Goal: Task Accomplishment & Management: Use online tool/utility

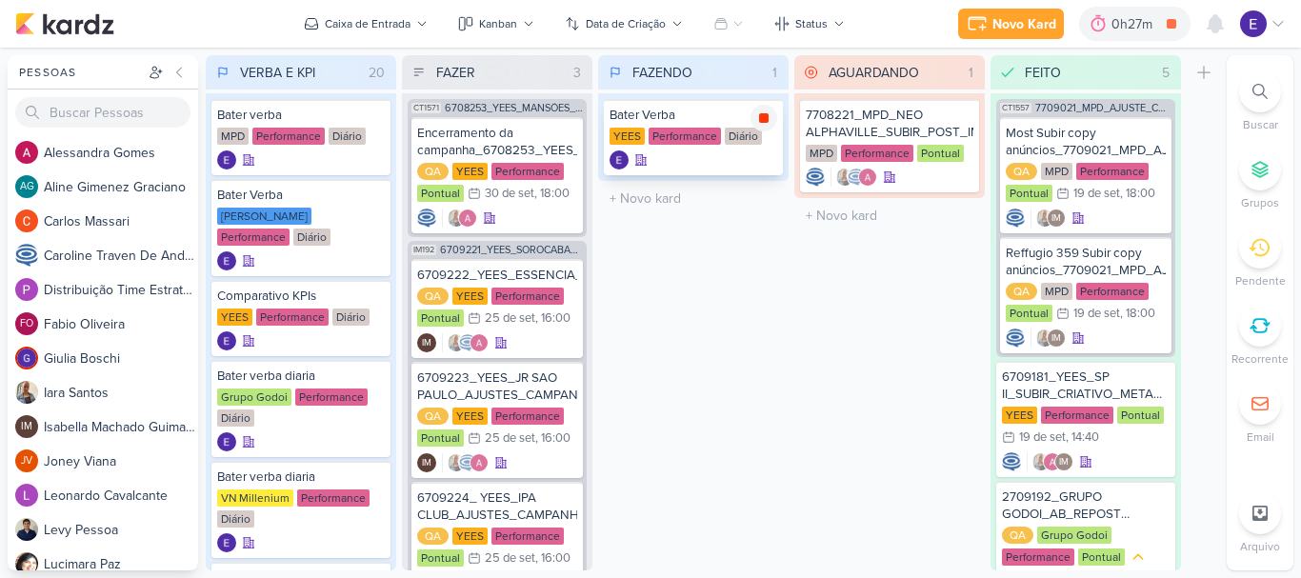
click at [762, 120] on icon at bounding box center [764, 118] width 10 height 10
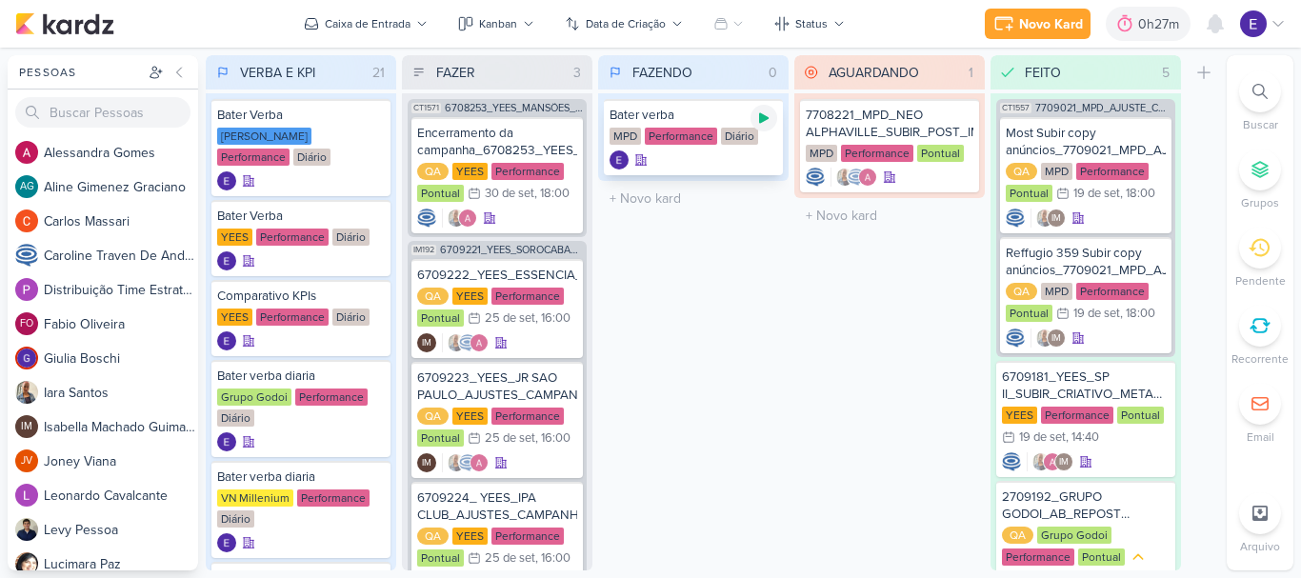
click at [762, 115] on icon at bounding box center [764, 118] width 10 height 10
click at [769, 115] on icon at bounding box center [764, 118] width 10 height 10
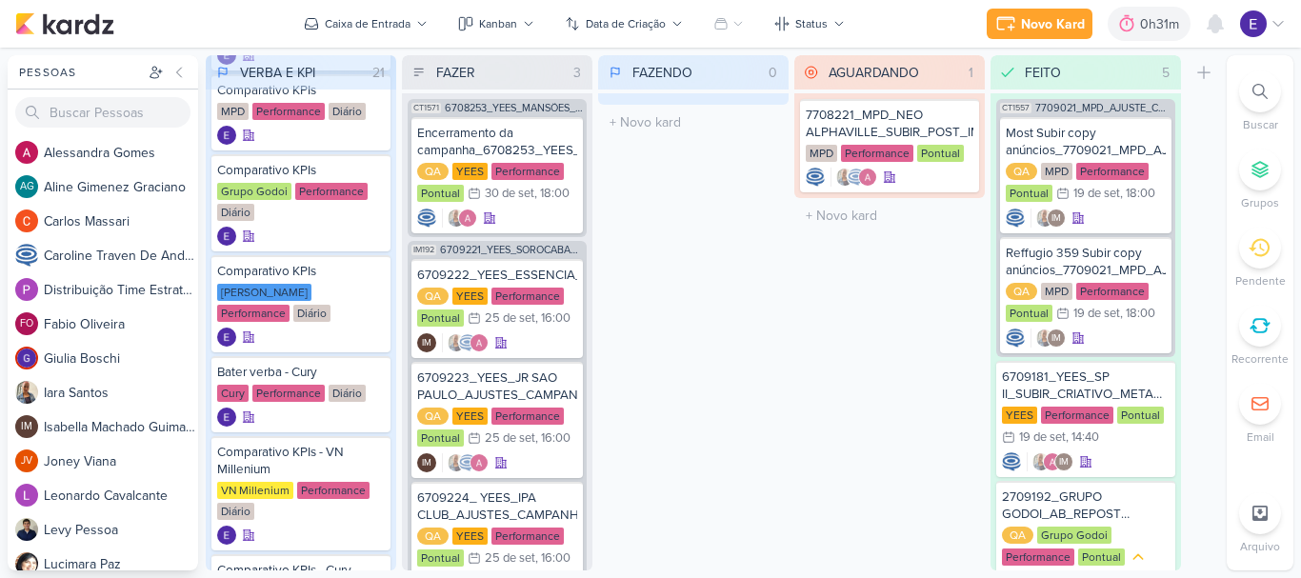
scroll to position [572, 0]
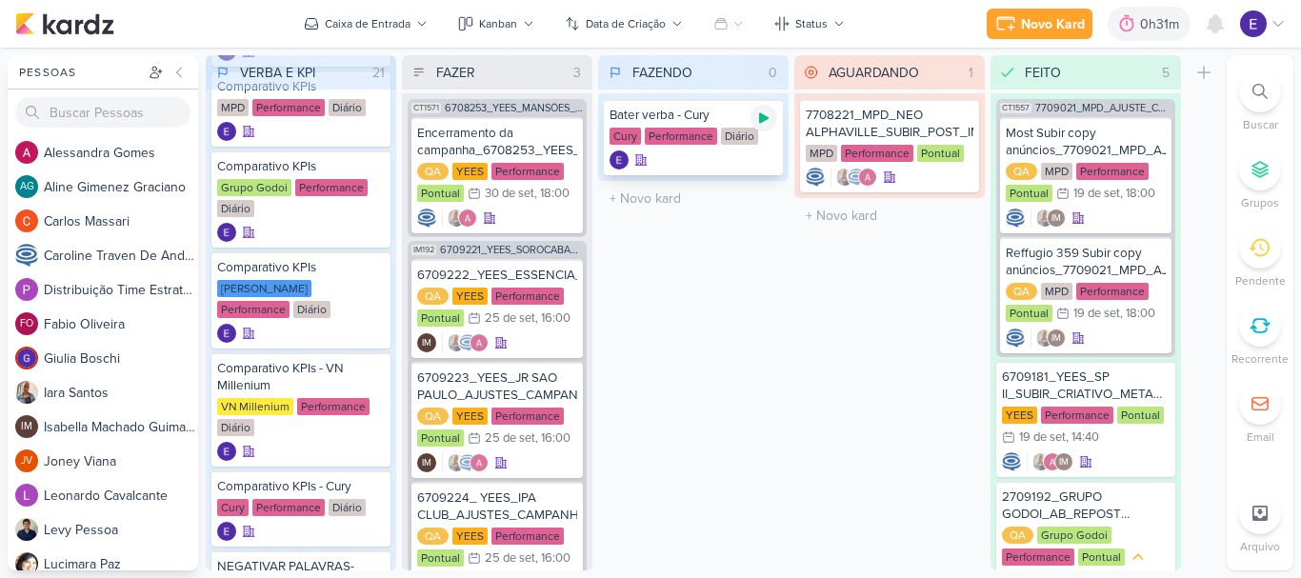
click at [772, 127] on div at bounding box center [764, 118] width 27 height 27
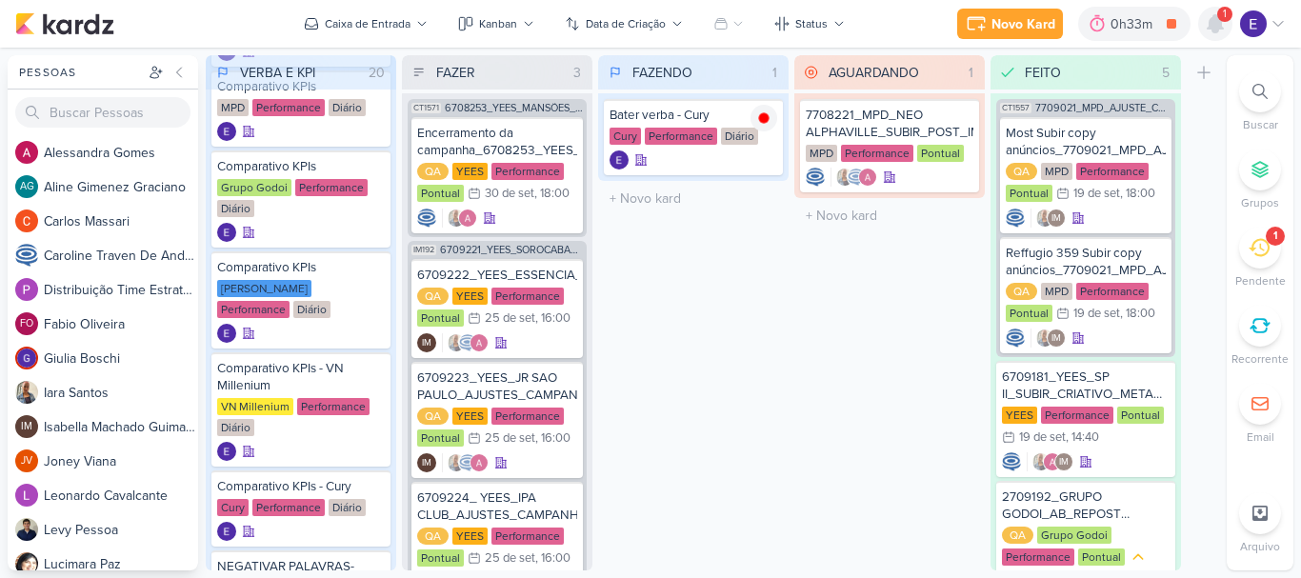
click at [1220, 21] on icon at bounding box center [1215, 23] width 15 height 17
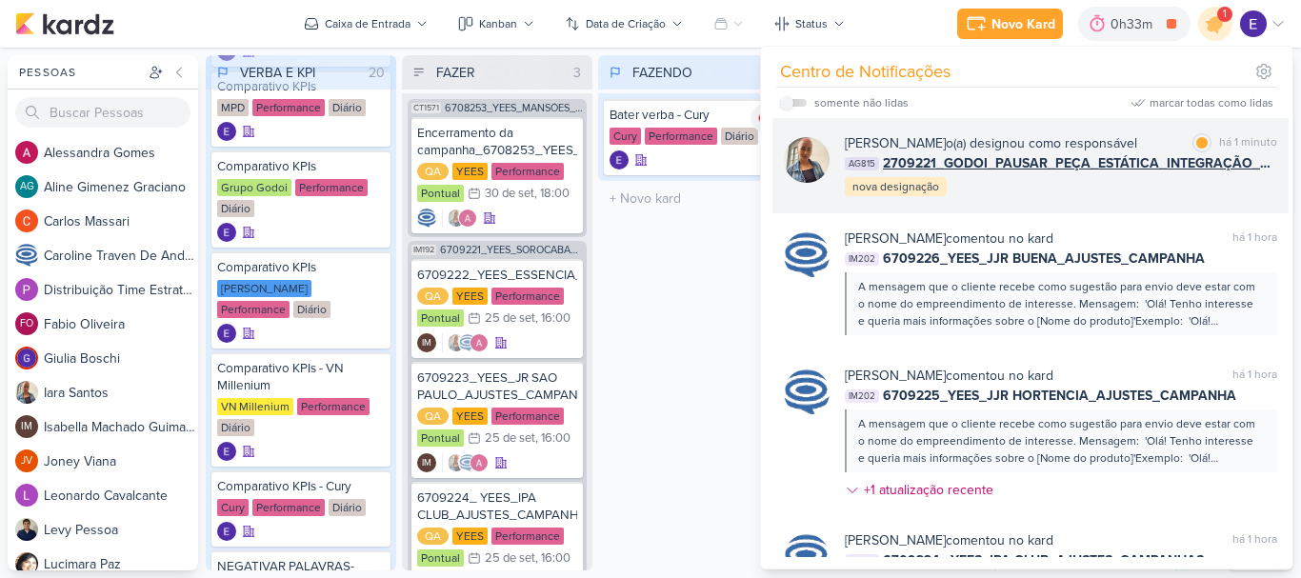
click at [1246, 192] on div "[PERSON_NAME] o(a) designou como responsável marcar como lida há 1 minuto AG815…" at bounding box center [1061, 165] width 433 height 65
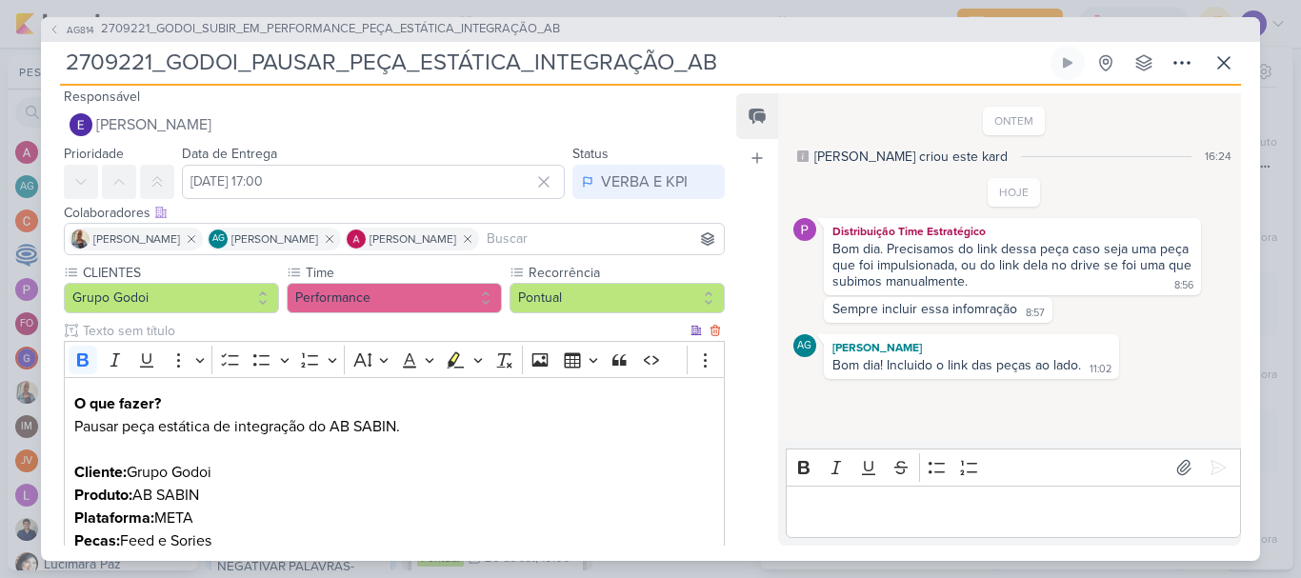
scroll to position [0, 0]
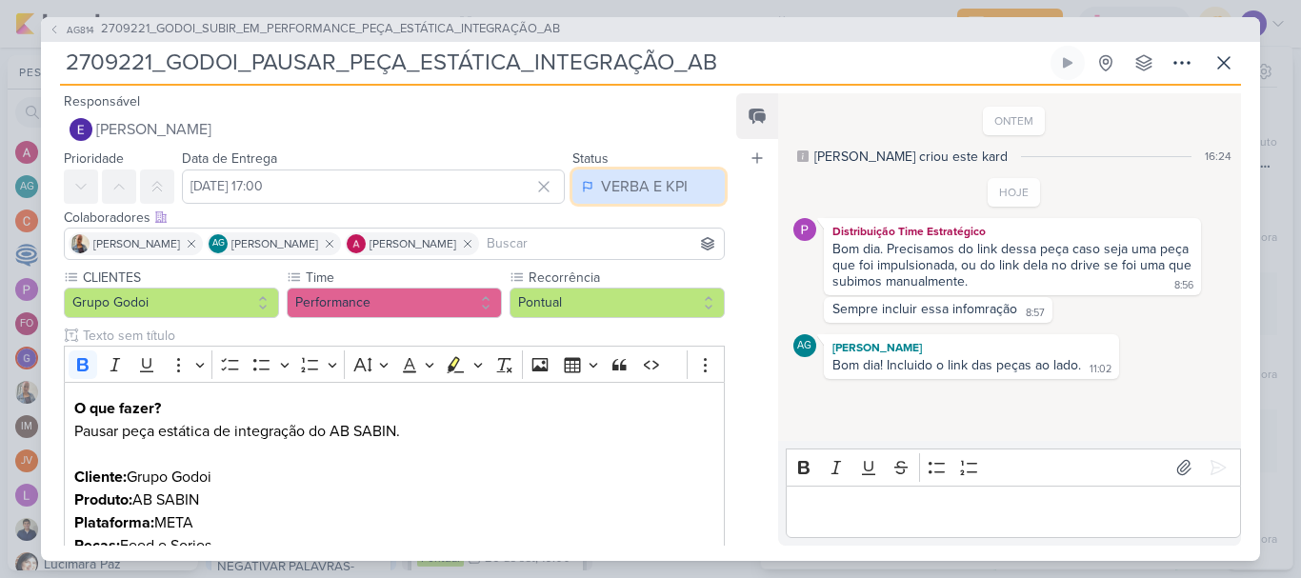
click at [642, 190] on div "VERBA E KPI" at bounding box center [644, 186] width 87 height 23
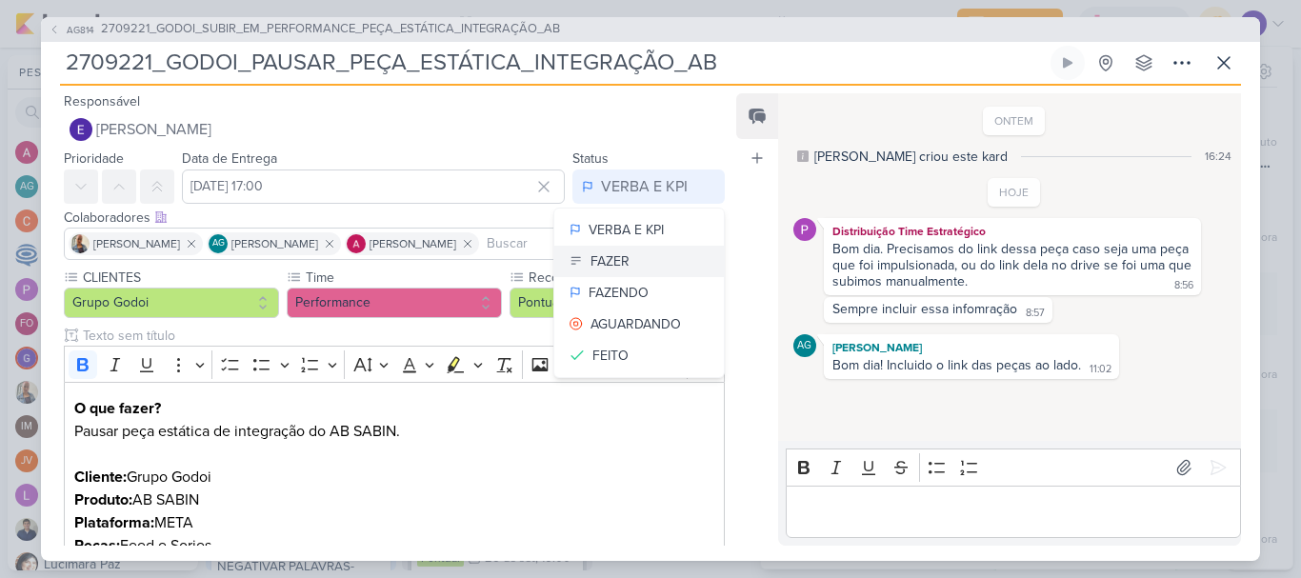
click at [642, 262] on button "FAZER" at bounding box center [639, 261] width 170 height 31
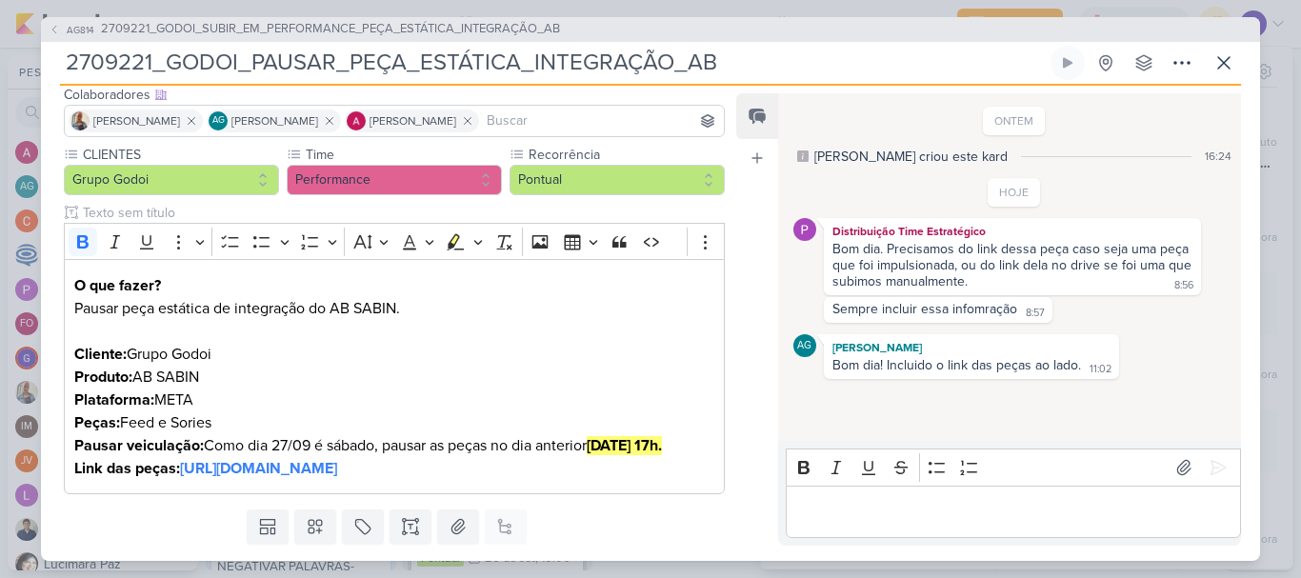
scroll to position [200, 0]
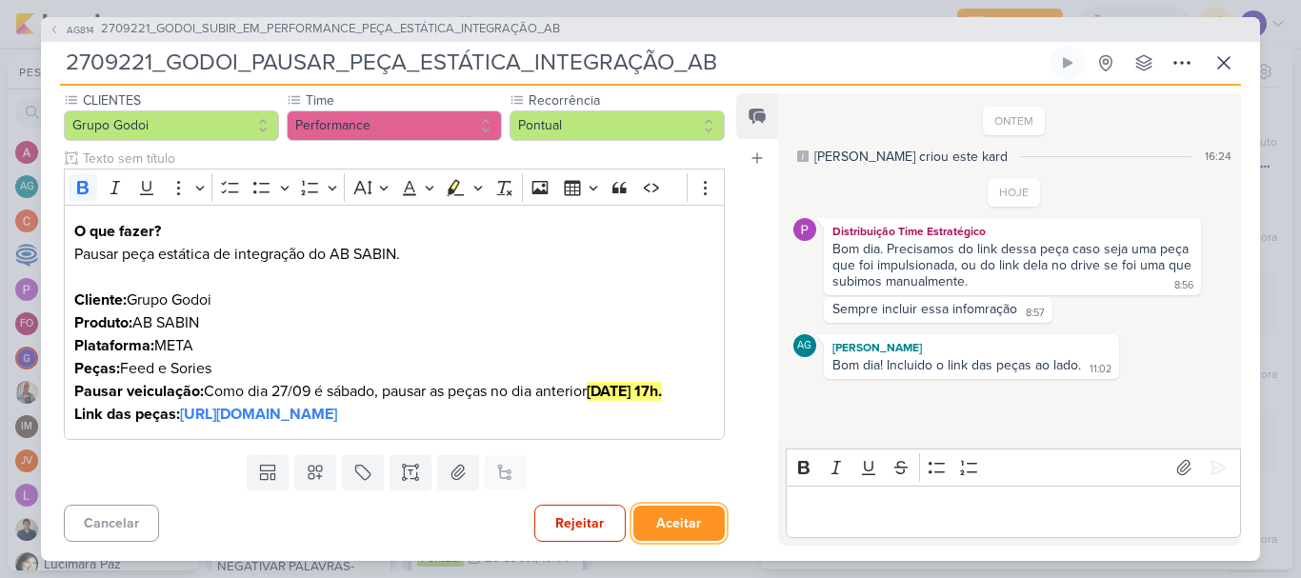
click at [687, 516] on button "Aceitar" at bounding box center [679, 523] width 91 height 35
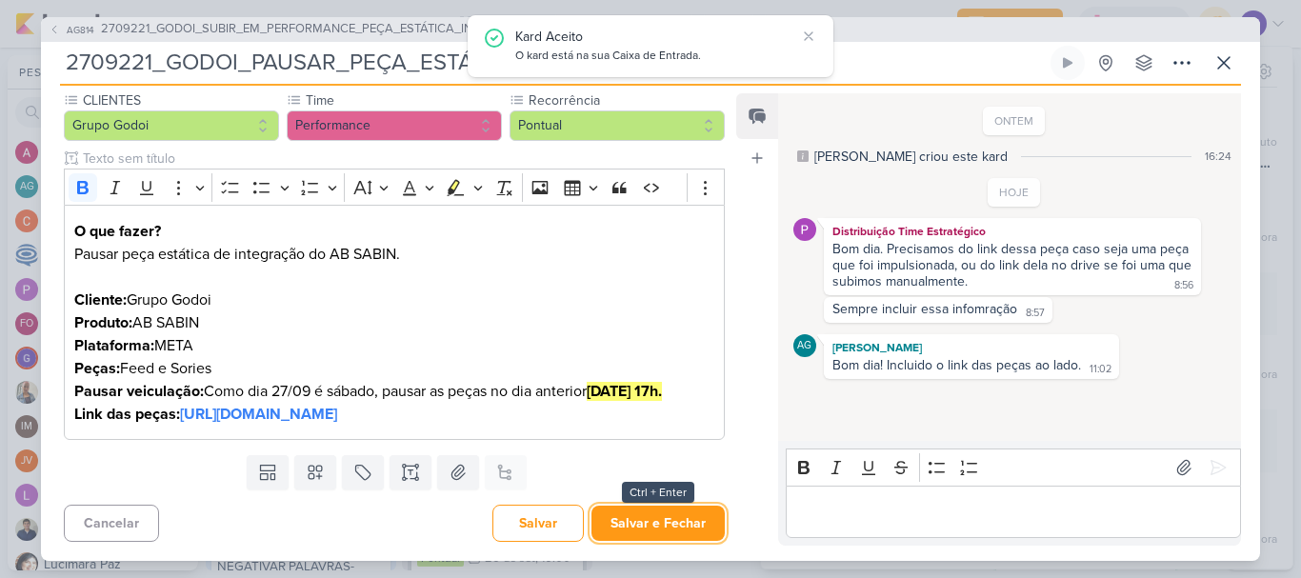
click at [687, 516] on button "Salvar e Fechar" at bounding box center [658, 523] width 133 height 35
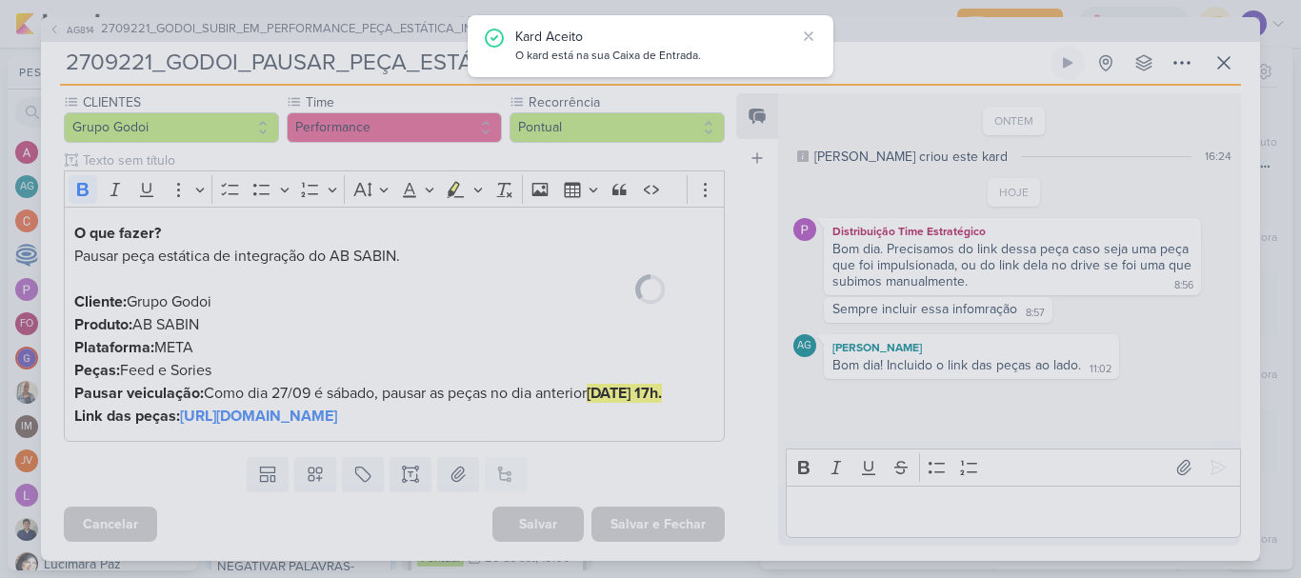
scroll to position [198, 0]
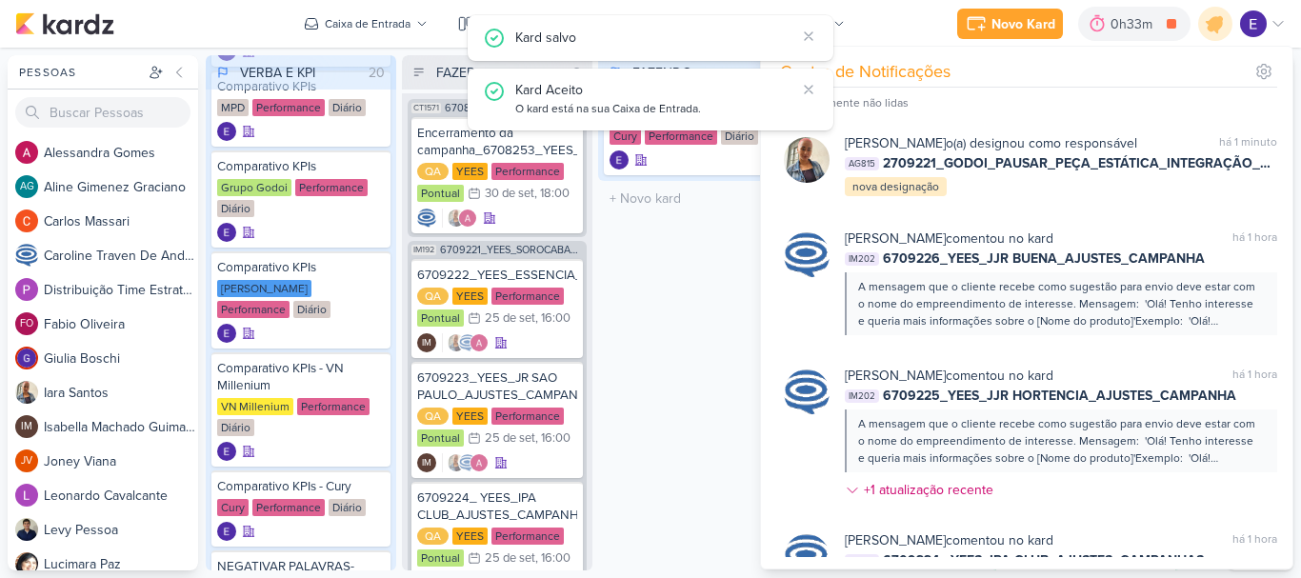
click at [689, 472] on div "FAZENDO 1 Mover Para Esquerda Mover Para Direita [GEOGRAPHIC_DATA] Bater verba …" at bounding box center [693, 312] width 191 height 515
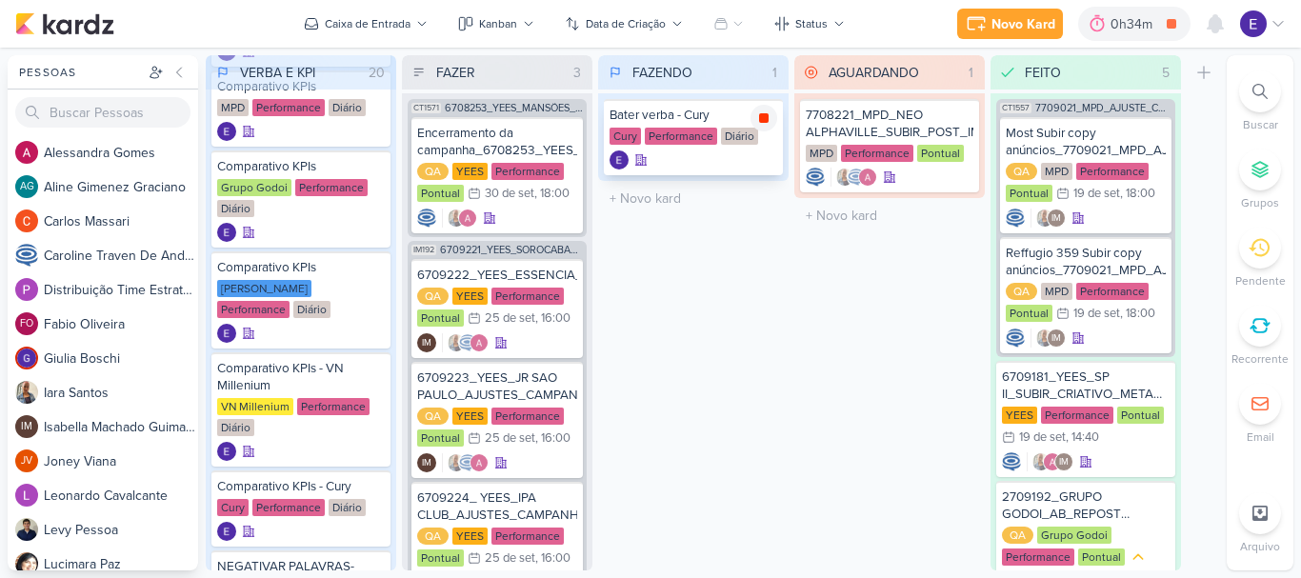
click at [767, 124] on icon at bounding box center [763, 118] width 15 height 15
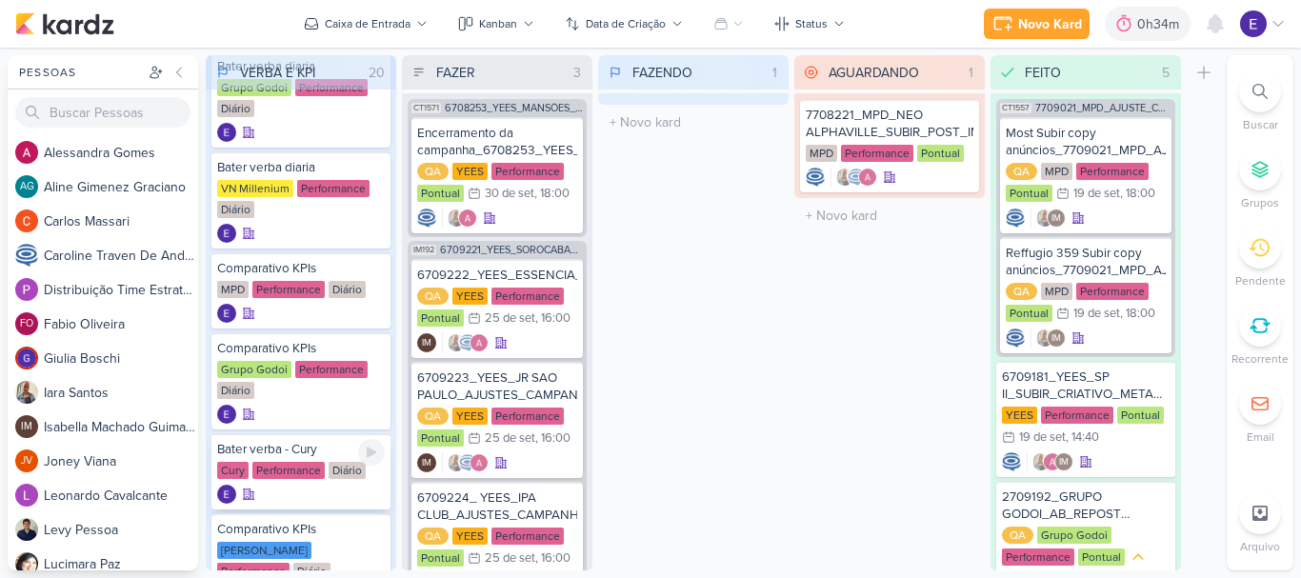
scroll to position [286, 0]
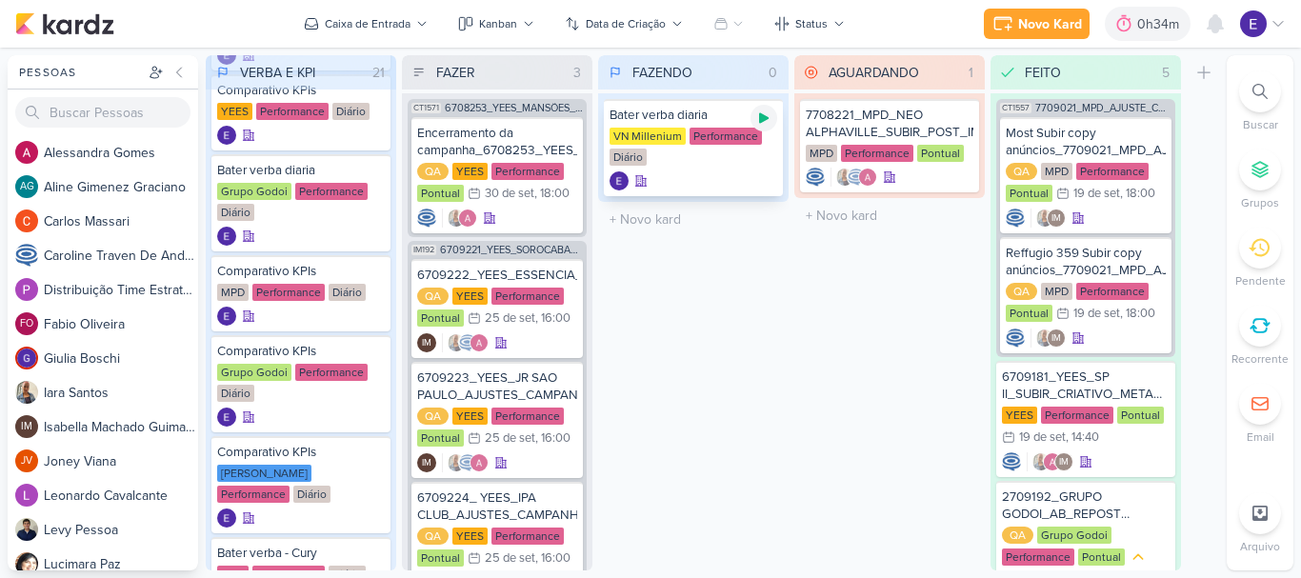
click at [766, 118] on icon at bounding box center [764, 118] width 10 height 10
click at [761, 114] on icon at bounding box center [764, 118] width 10 height 10
drag, startPoint x: 453, startPoint y: 345, endPoint x: 317, endPoint y: 345, distance: 135.3
click at [317, 345] on div "VERBA E KPI 20 Mover Para Esquerda Mover Para Direita [GEOGRAPHIC_DATA] Bater v…" at bounding box center [713, 312] width 1014 height 515
drag, startPoint x: 675, startPoint y: 392, endPoint x: 670, endPoint y: 368, distance: 24.3
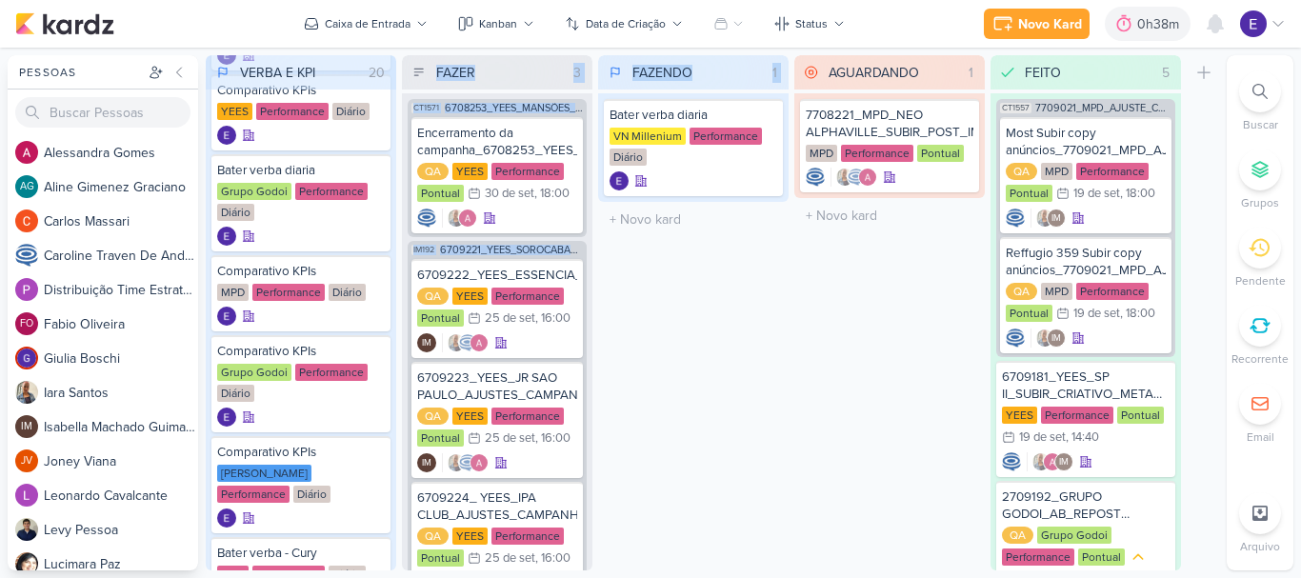
click at [676, 392] on div "FAZENDO 1 Mover Para Esquerda Mover Para Direita [GEOGRAPHIC_DATA] Bater verba …" at bounding box center [693, 312] width 191 height 515
click at [757, 303] on div "FAZENDO 1 Mover Para Esquerda Mover Para Direita [GEOGRAPHIC_DATA] Bater verba …" at bounding box center [693, 312] width 191 height 515
click at [744, 341] on div "FAZENDO 1 Mover Para Esquerda Mover Para Direita [GEOGRAPHIC_DATA] Bater verba …" at bounding box center [693, 312] width 191 height 515
click at [726, 390] on div "FAZENDO 1 Mover Para Esquerda Mover Para Direita [GEOGRAPHIC_DATA] Bater verba …" at bounding box center [693, 312] width 191 height 515
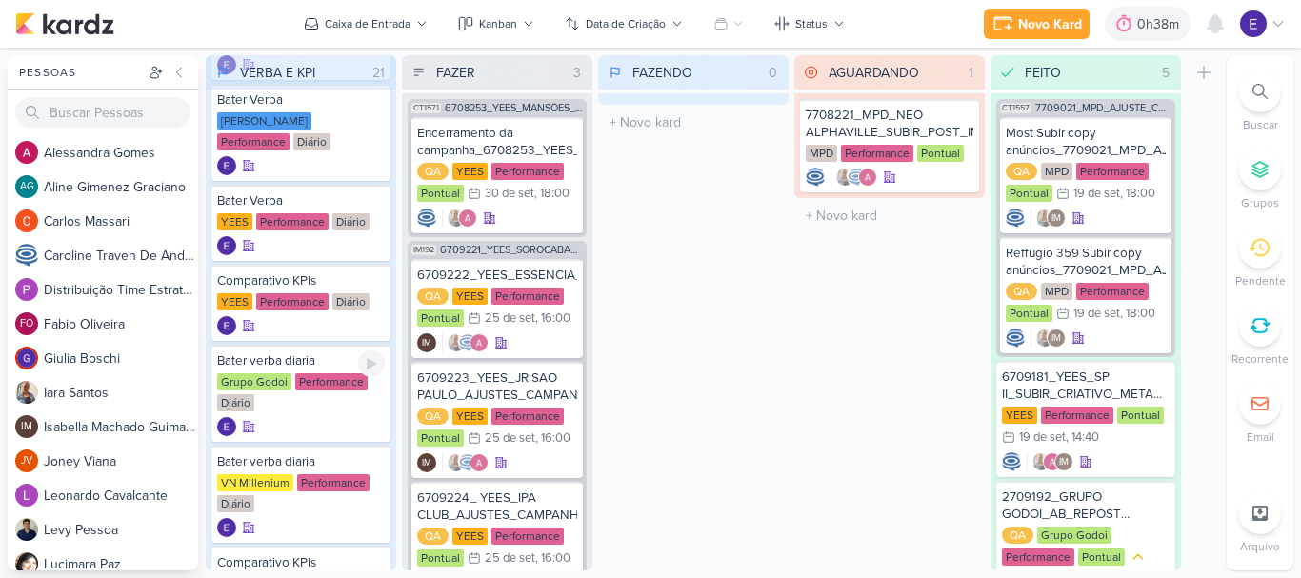
scroll to position [0, 0]
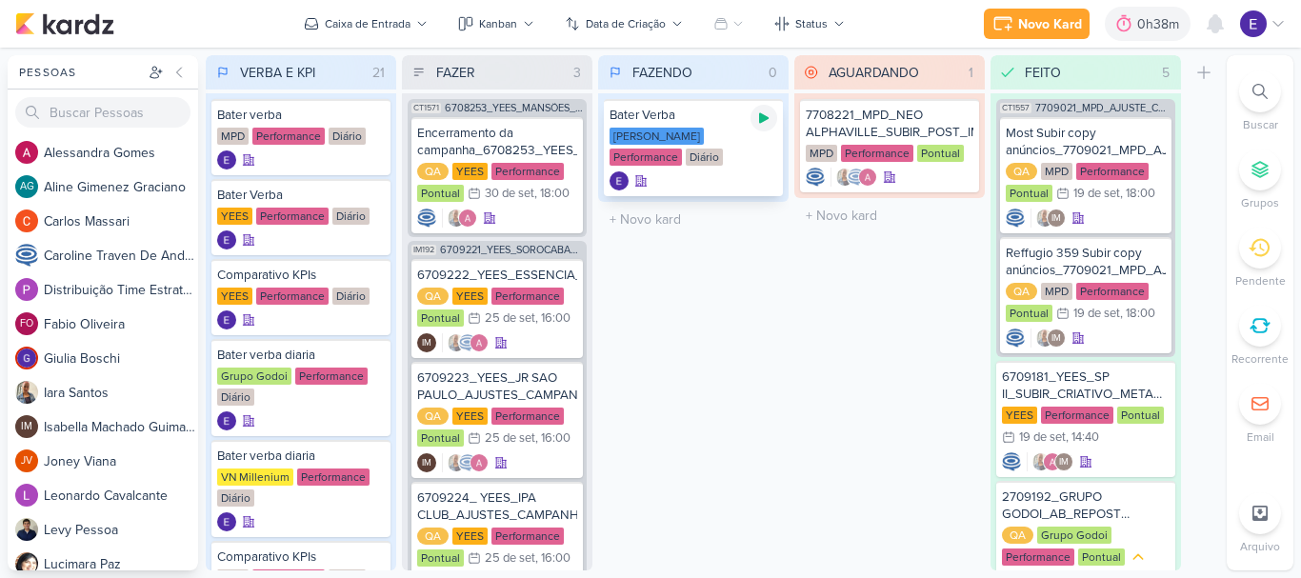
click at [761, 119] on icon at bounding box center [764, 118] width 10 height 10
click at [761, 125] on icon at bounding box center [763, 118] width 15 height 15
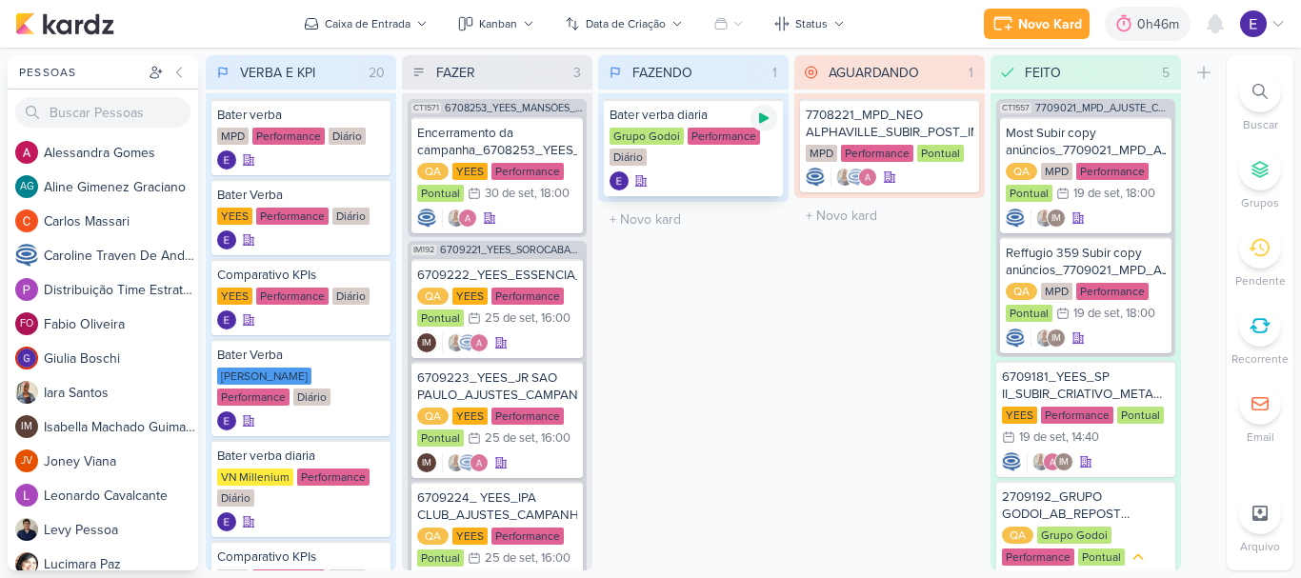
click at [762, 123] on icon at bounding box center [763, 118] width 15 height 15
